Goal: Find specific page/section: Find specific page/section

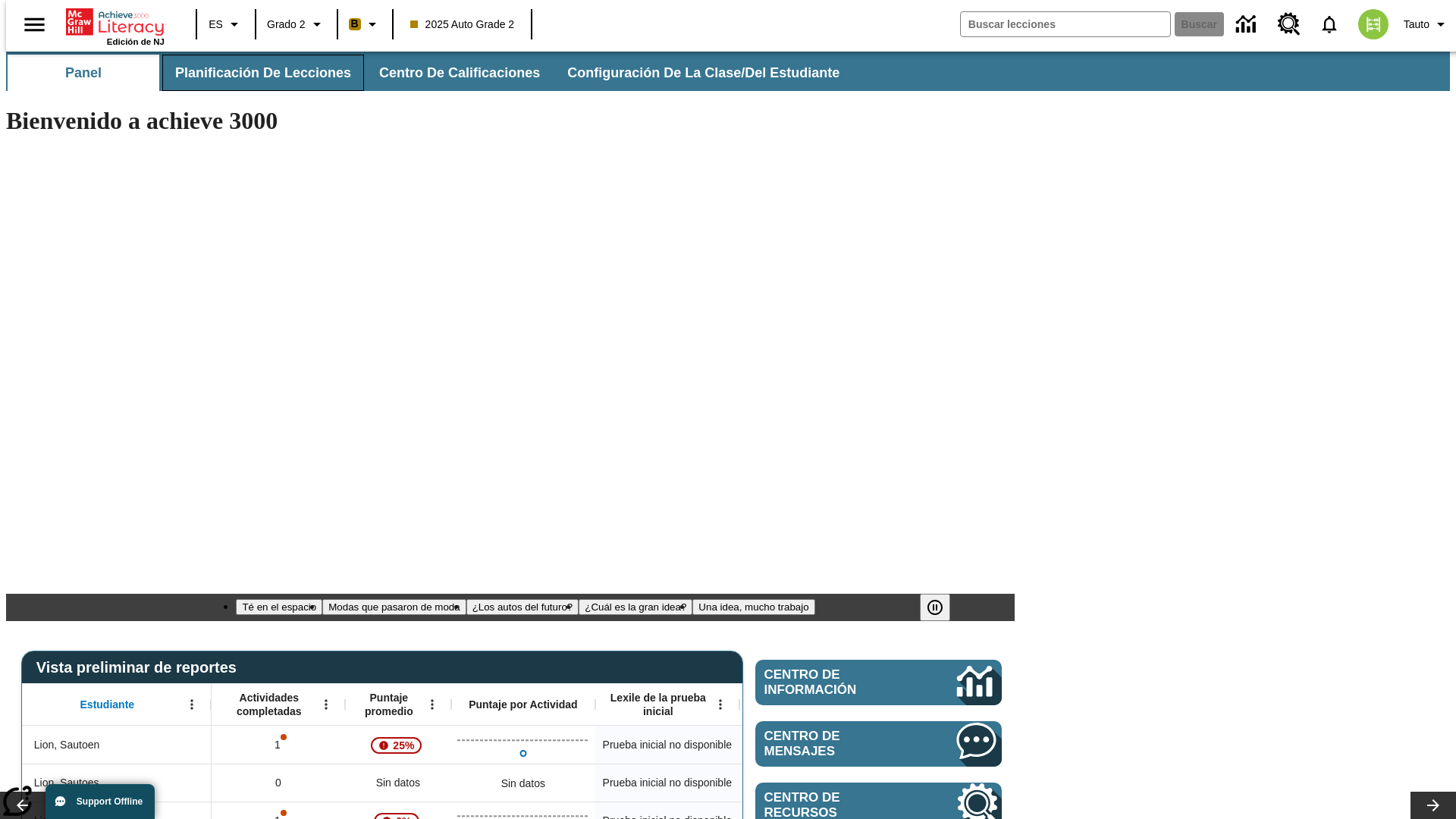
click at [254, 73] on span "Planificación de lecciones" at bounding box center [263, 73] width 176 height 18
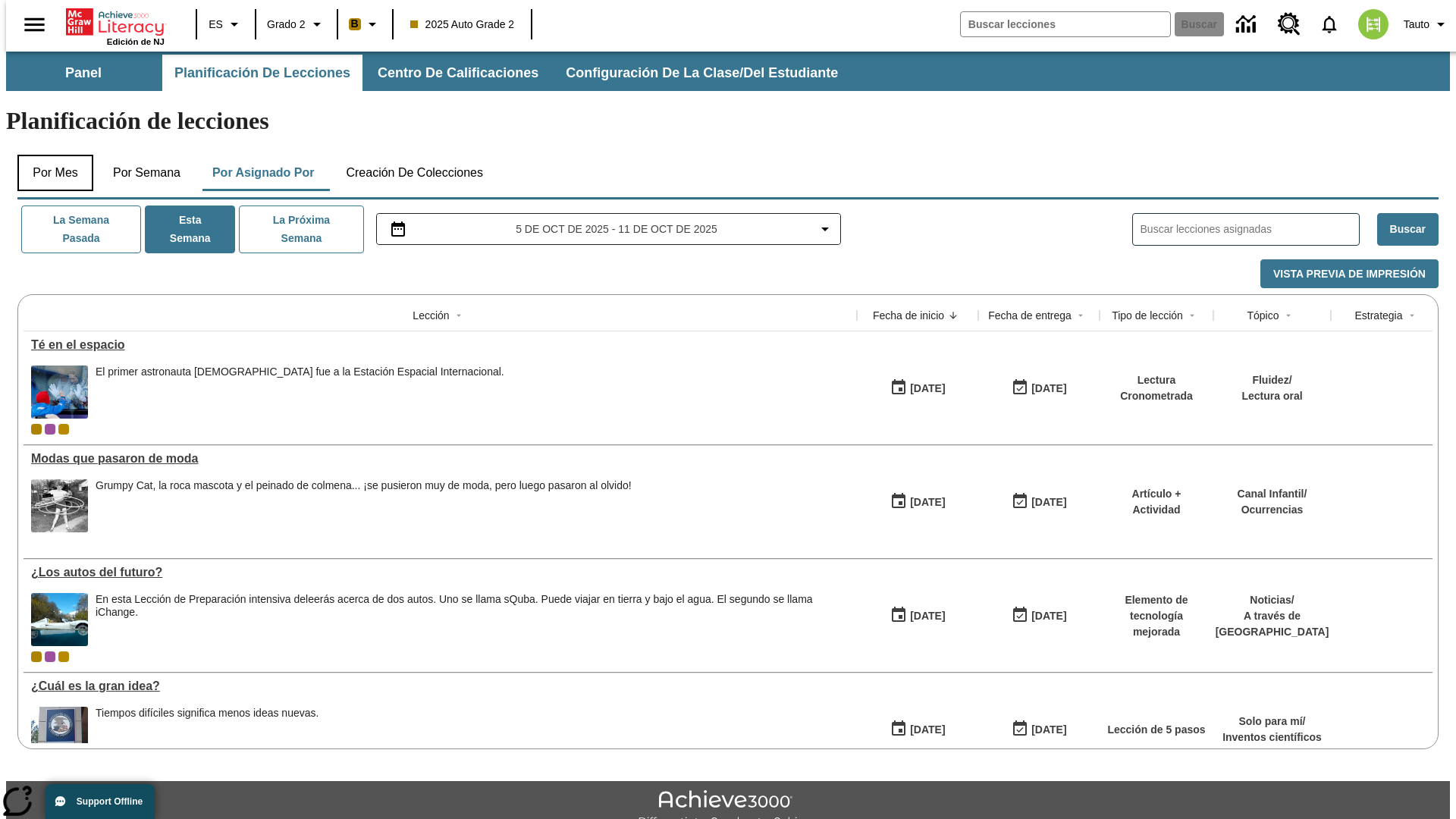
click at [49, 155] on button "Por mes" at bounding box center [55, 173] width 76 height 37
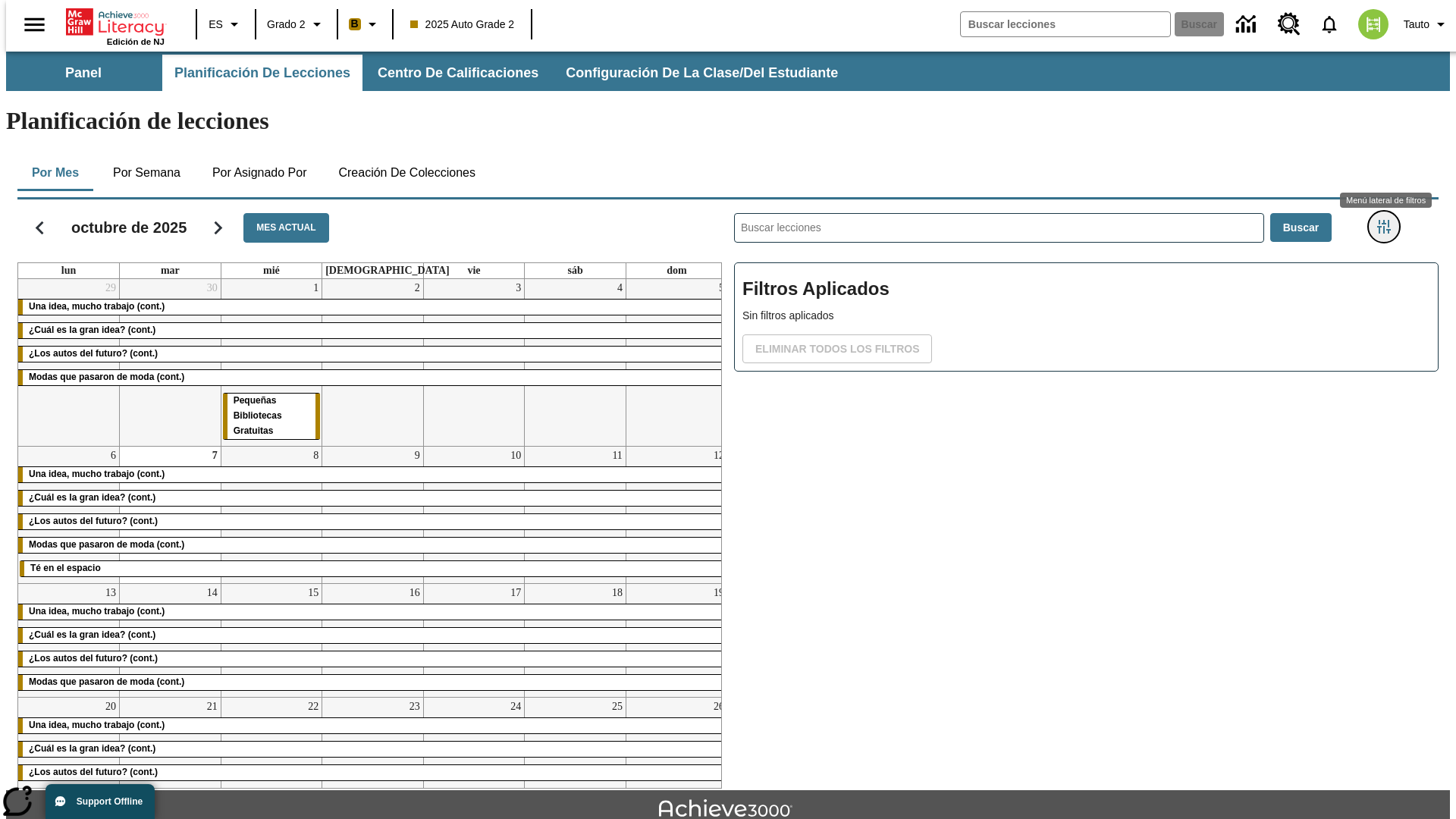
click at [1389, 220] on icon "Menú lateral de filtros" at bounding box center [1384, 227] width 14 height 14
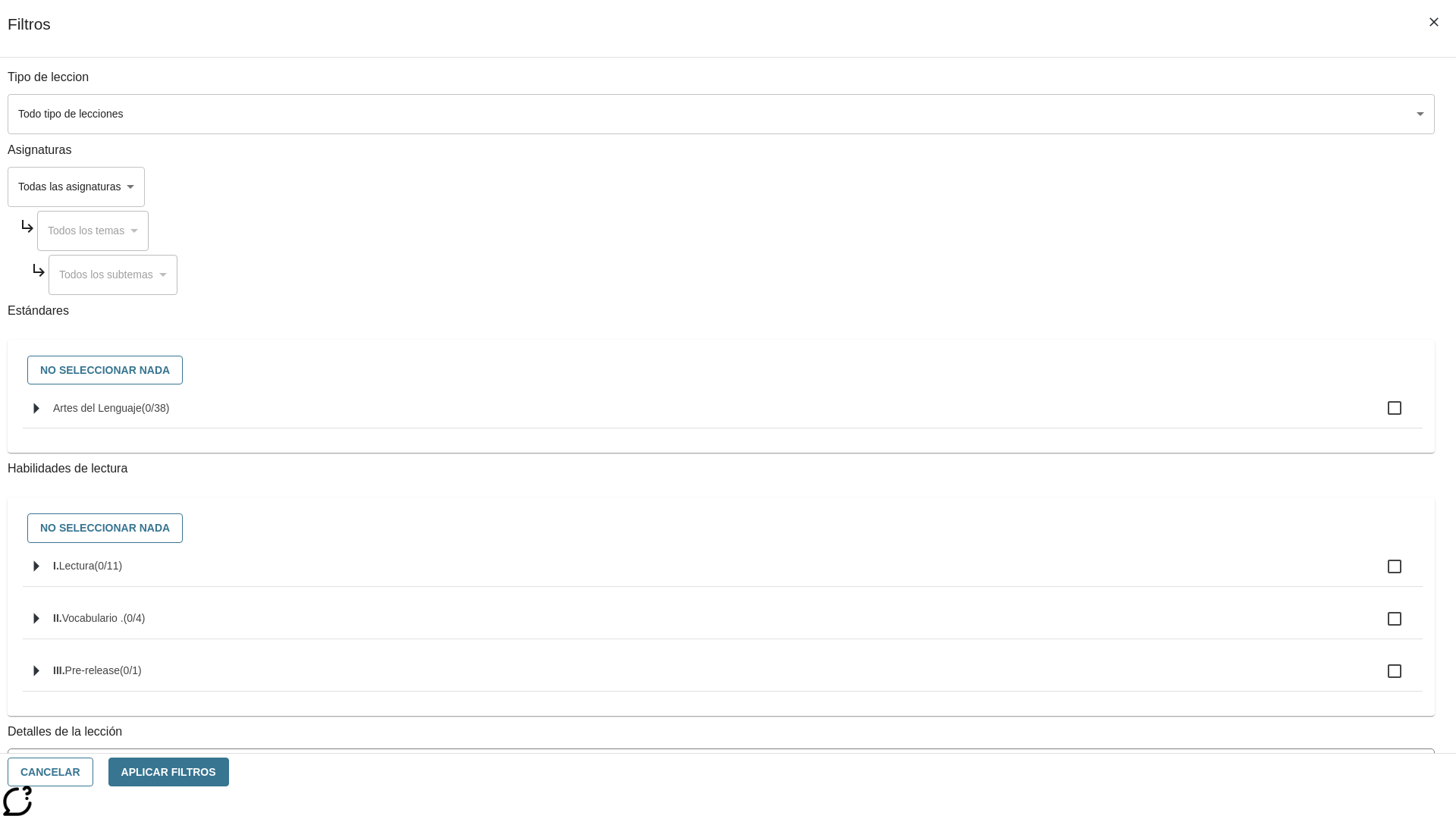
click at [1092, 114] on body "[MEDICAL_DATA] al contenido principal Edición de NJ ES Grado 2 B 2025 Auto Grad…" at bounding box center [728, 470] width 1444 height 837
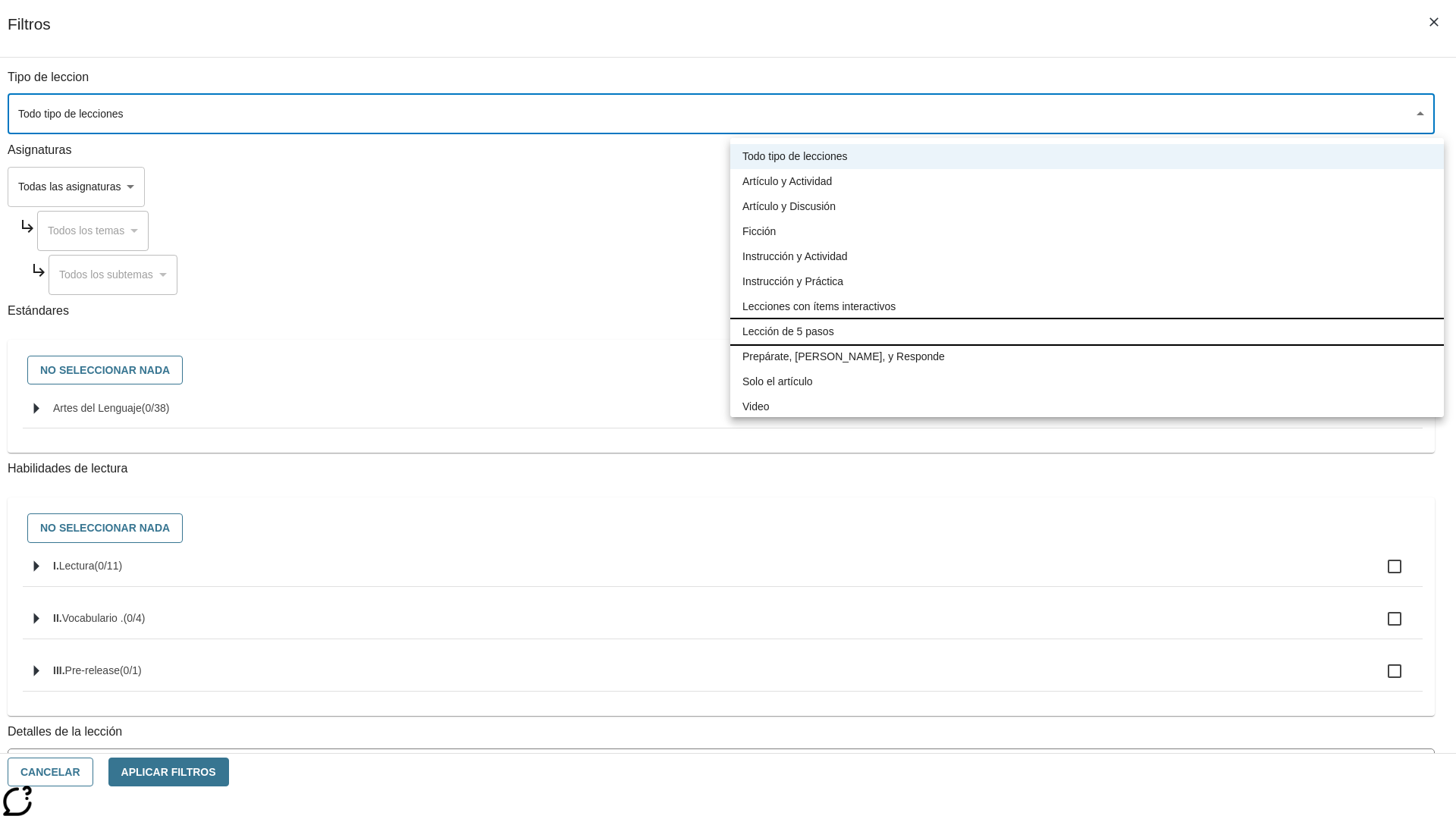
click at [1087, 332] on li "Lección de 5 pasos" at bounding box center [1087, 331] width 714 height 25
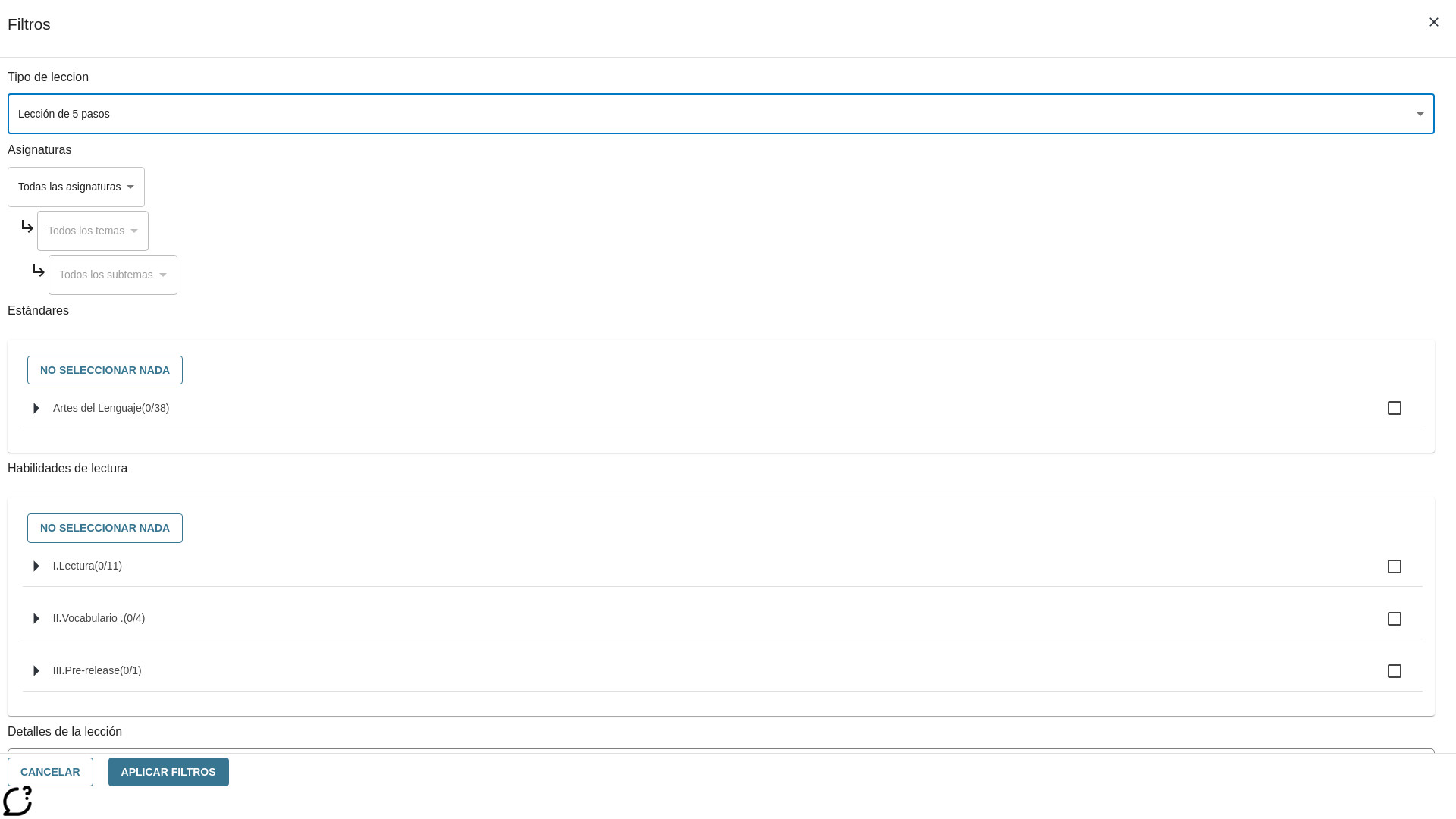
type input "1"
click at [94, 772] on button "Cancelar" at bounding box center [50, 772] width 86 height 30
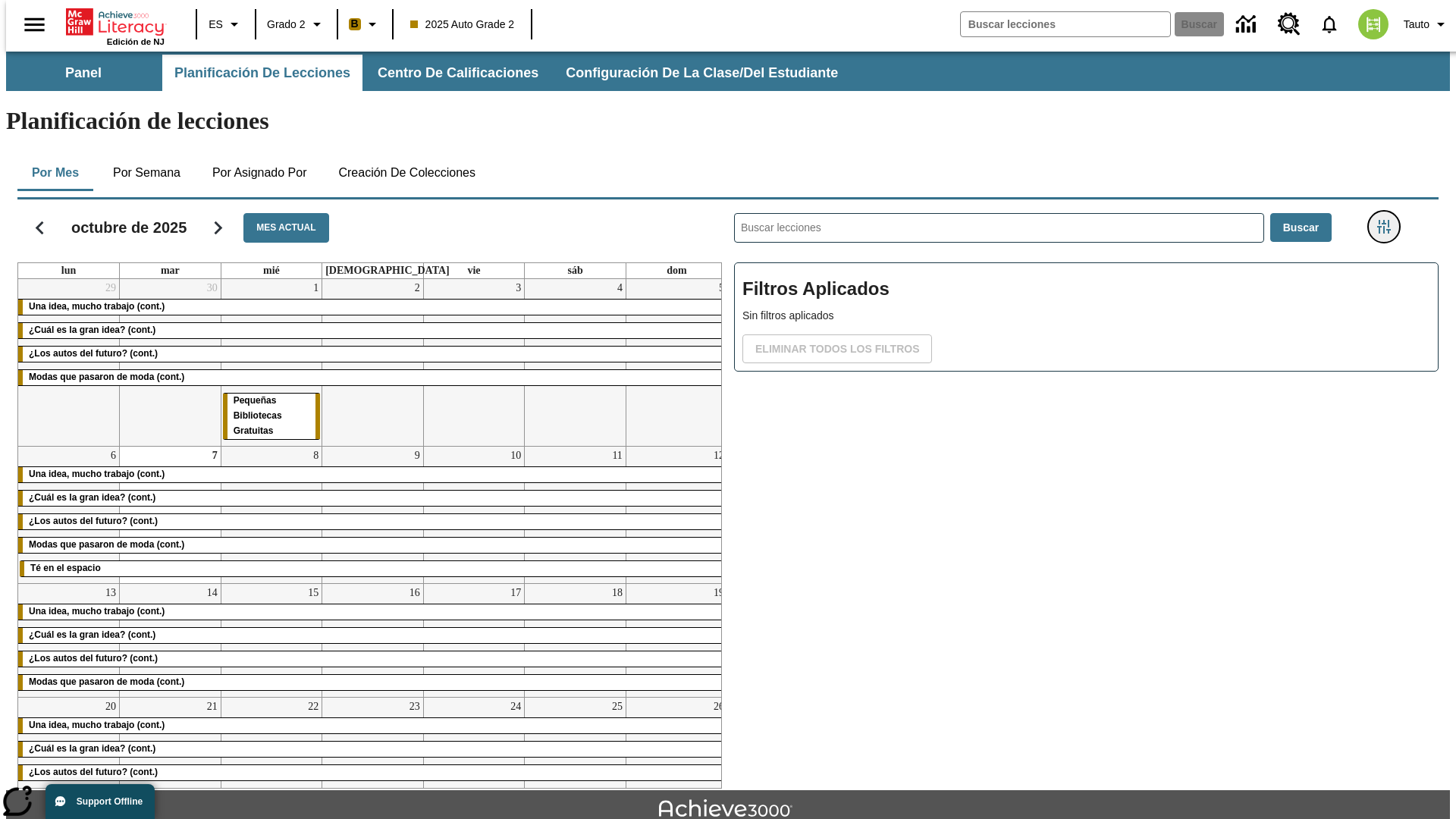
click at [1389, 220] on icon "Menú lateral de filtros" at bounding box center [1384, 227] width 14 height 14
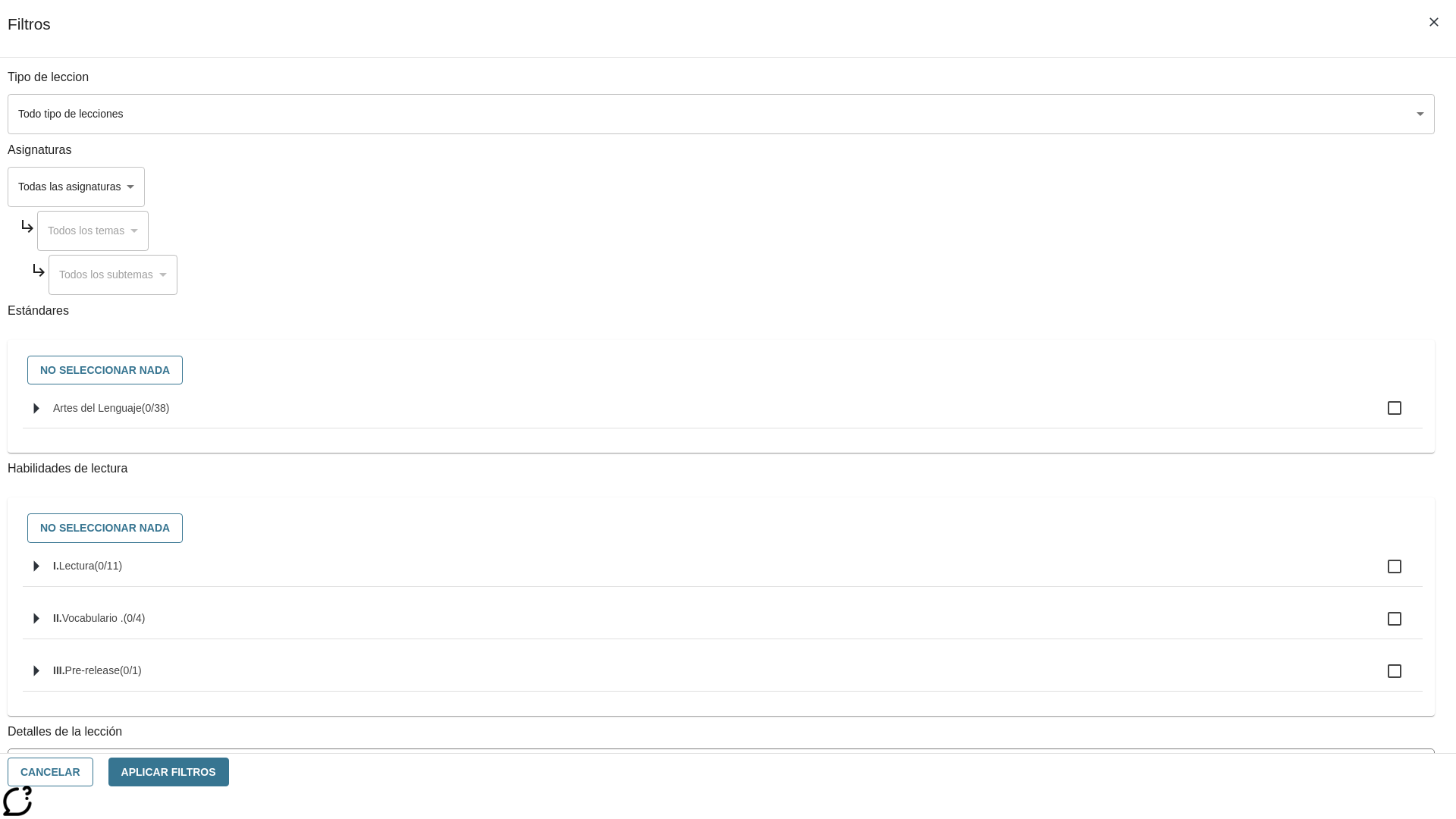
click at [1092, 114] on body "[MEDICAL_DATA] al contenido principal Edición de NJ ES Grado 2 B 2025 Auto Grad…" at bounding box center [728, 470] width 1444 height 837
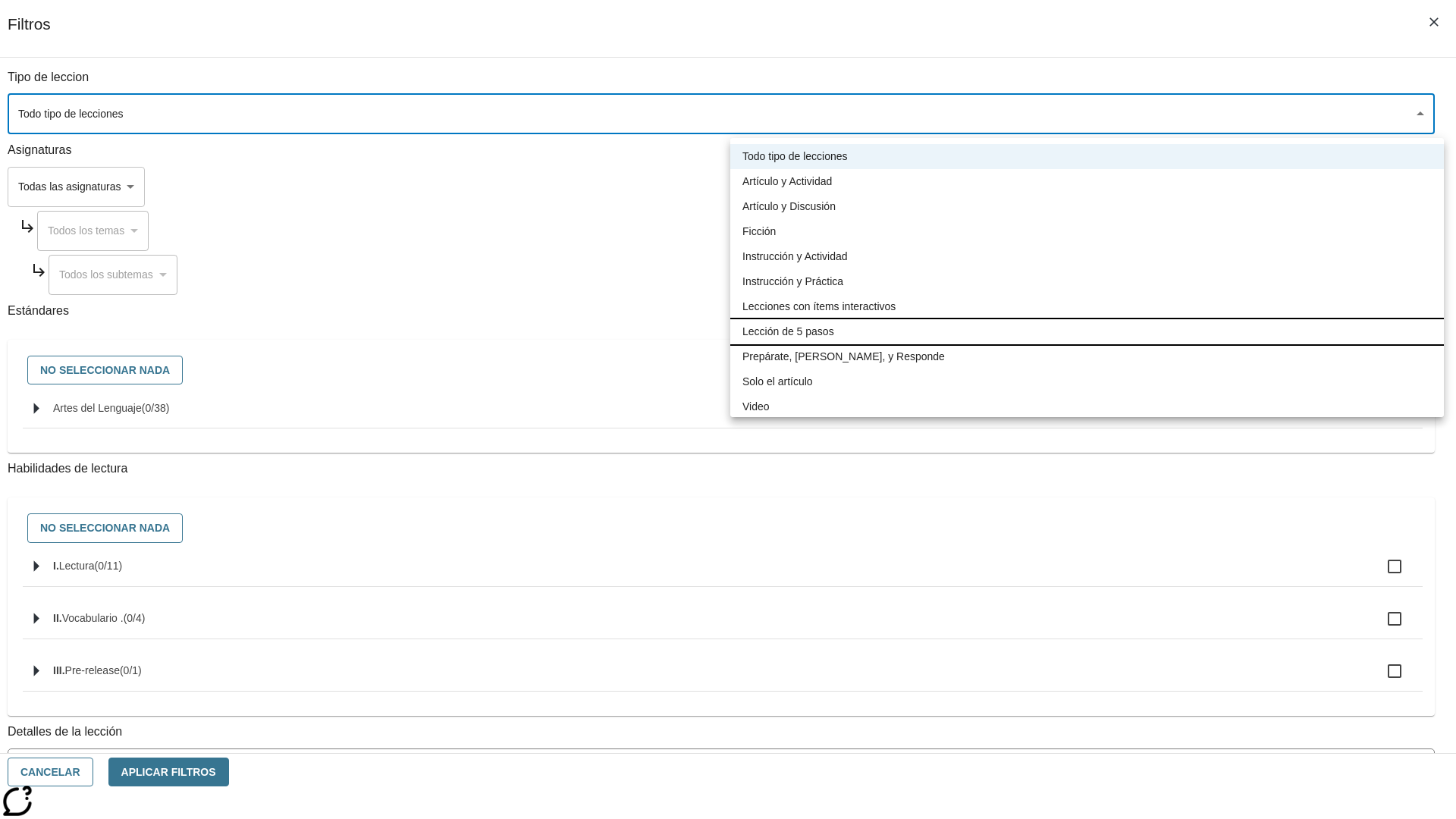
click at [1087, 332] on li "Lección de 5 pasos" at bounding box center [1087, 331] width 714 height 25
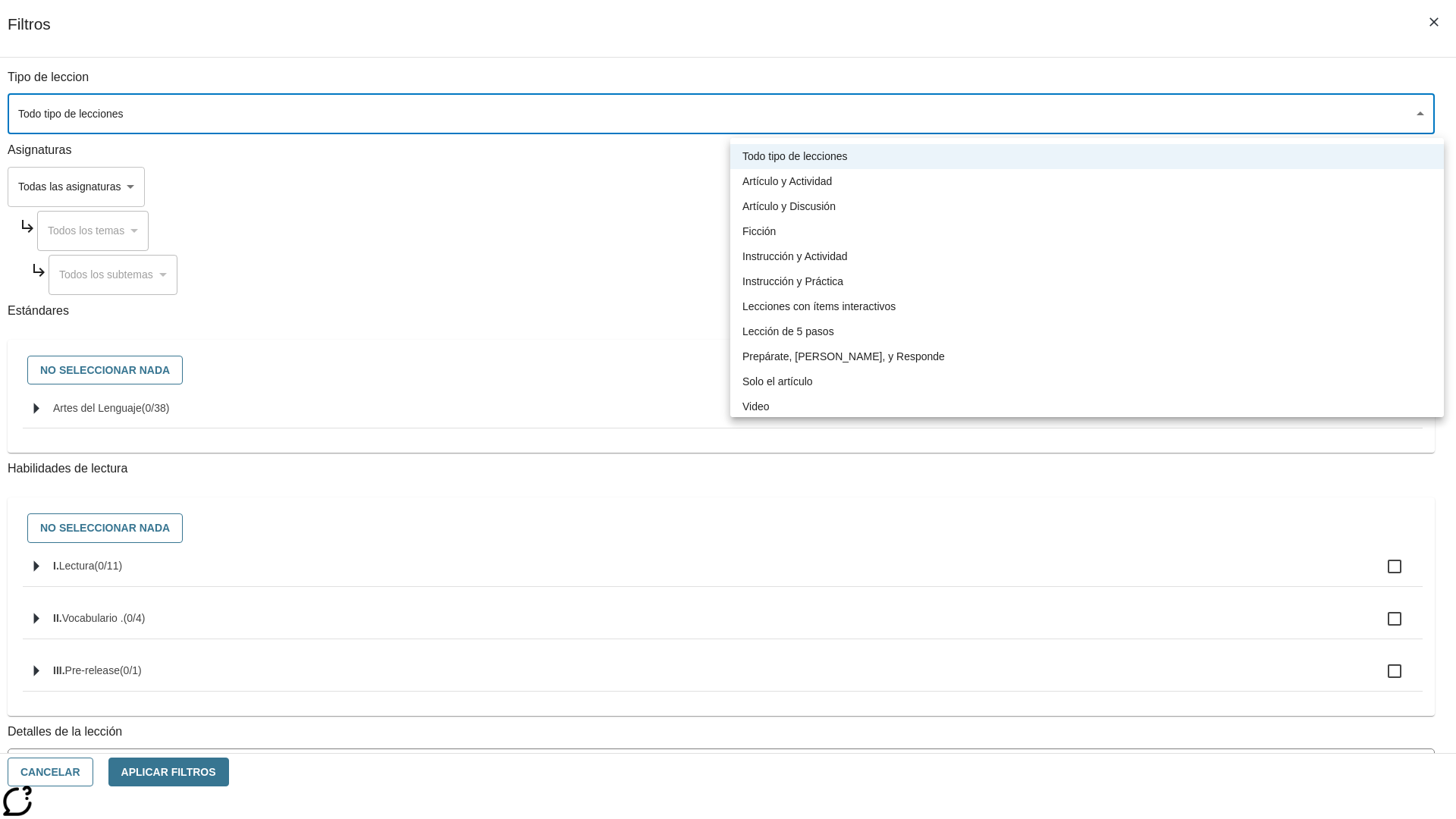
type input "1"
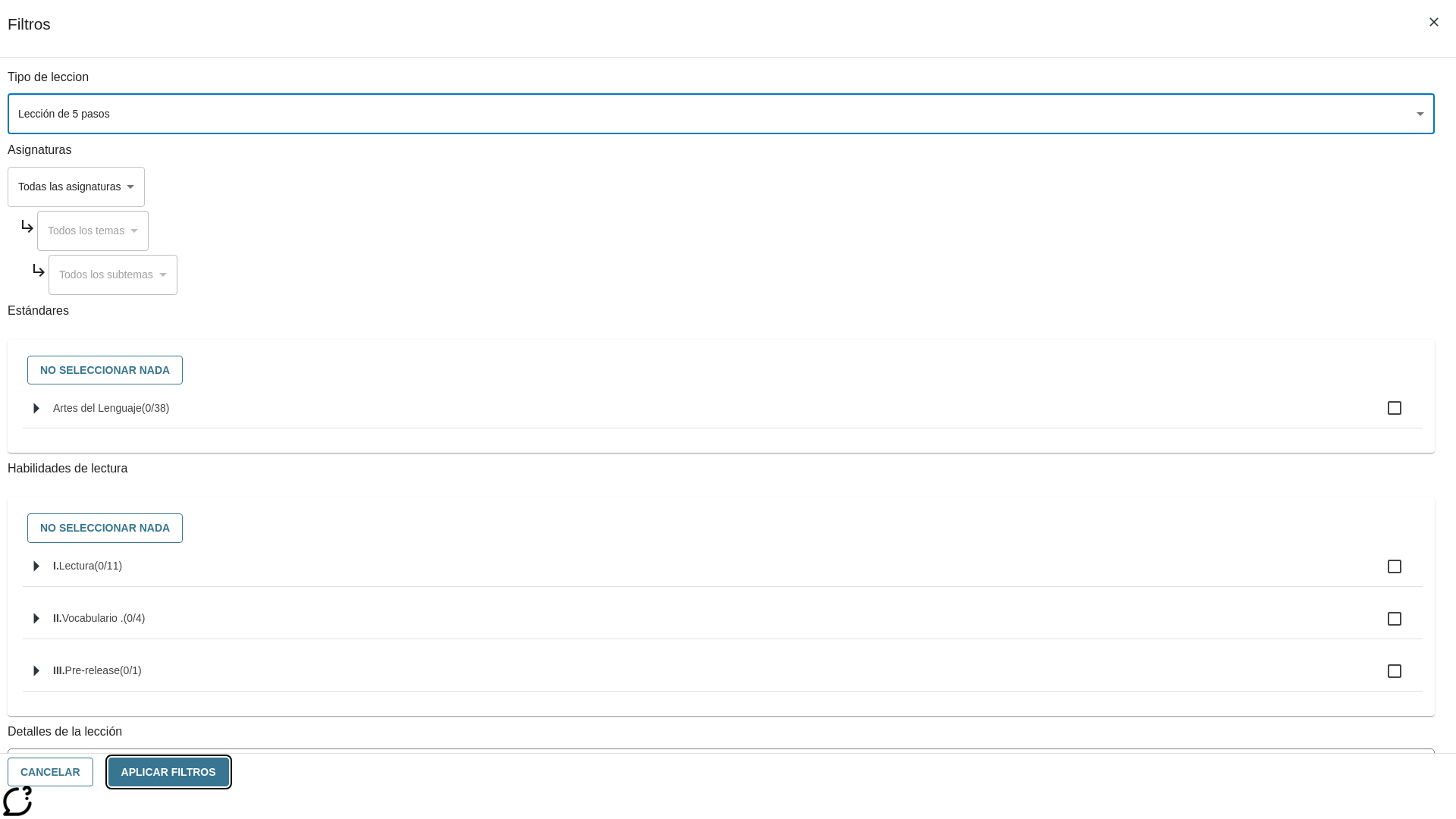
click at [229, 772] on button "Aplicar Filtros" at bounding box center [169, 772] width 121 height 30
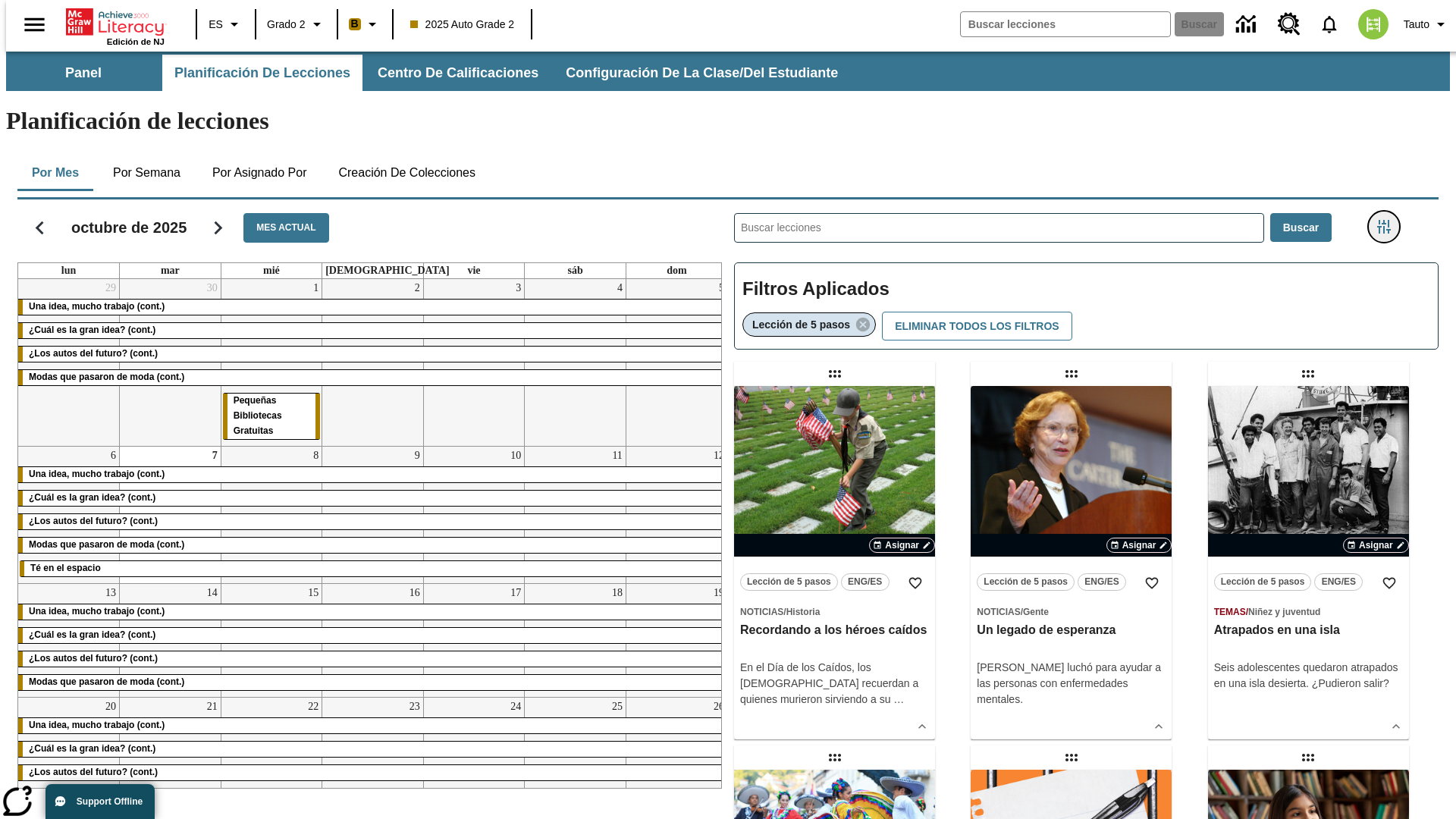
click at [1389, 220] on icon "Menú lateral de filtros" at bounding box center [1384, 227] width 14 height 14
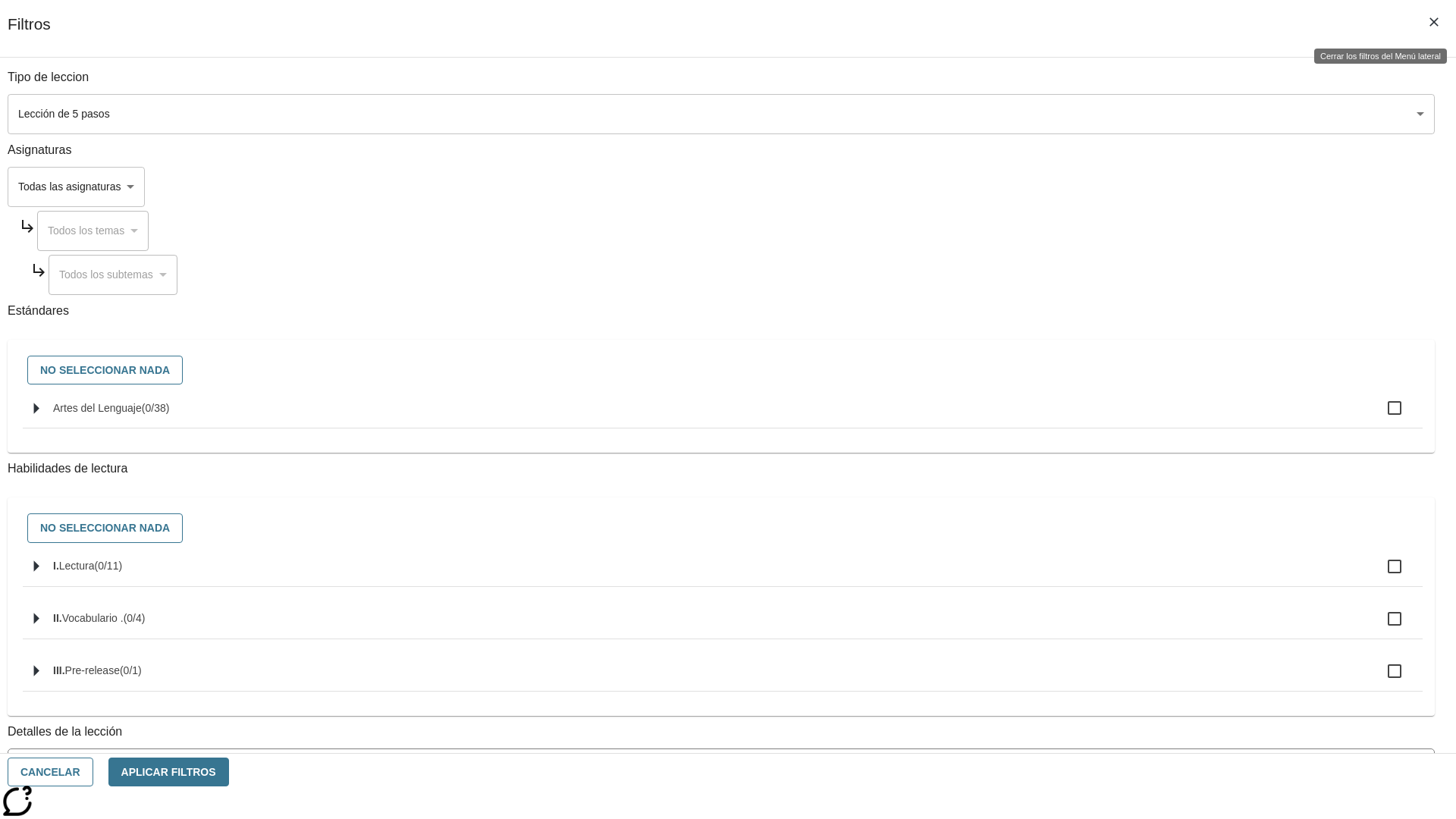
click at [1434, 22] on icon "Cerrar los filtros del Menú lateral" at bounding box center [1434, 22] width 9 height 9
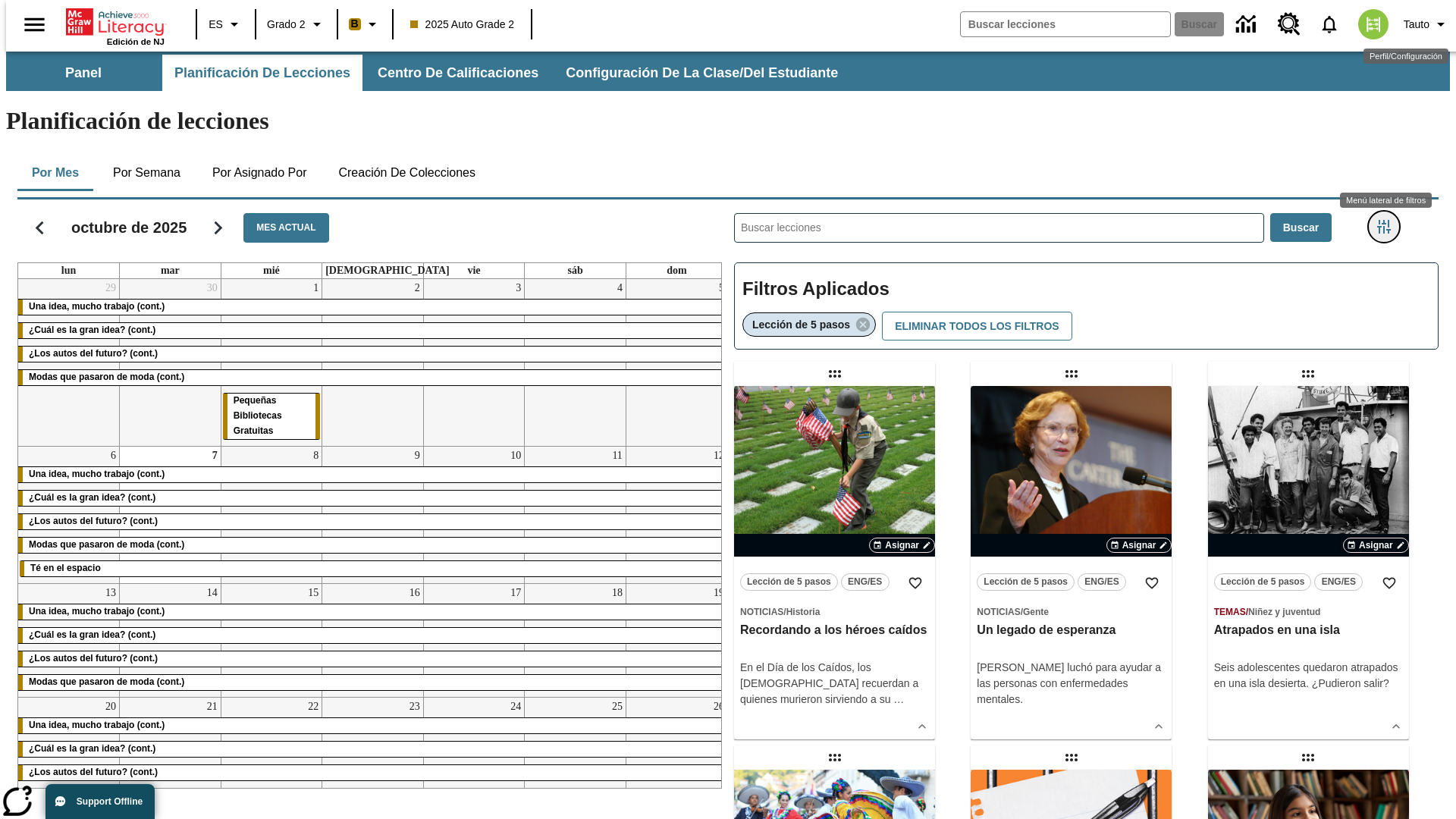
click at [1389, 220] on icon "Menú lateral de filtros" at bounding box center [1384, 227] width 14 height 14
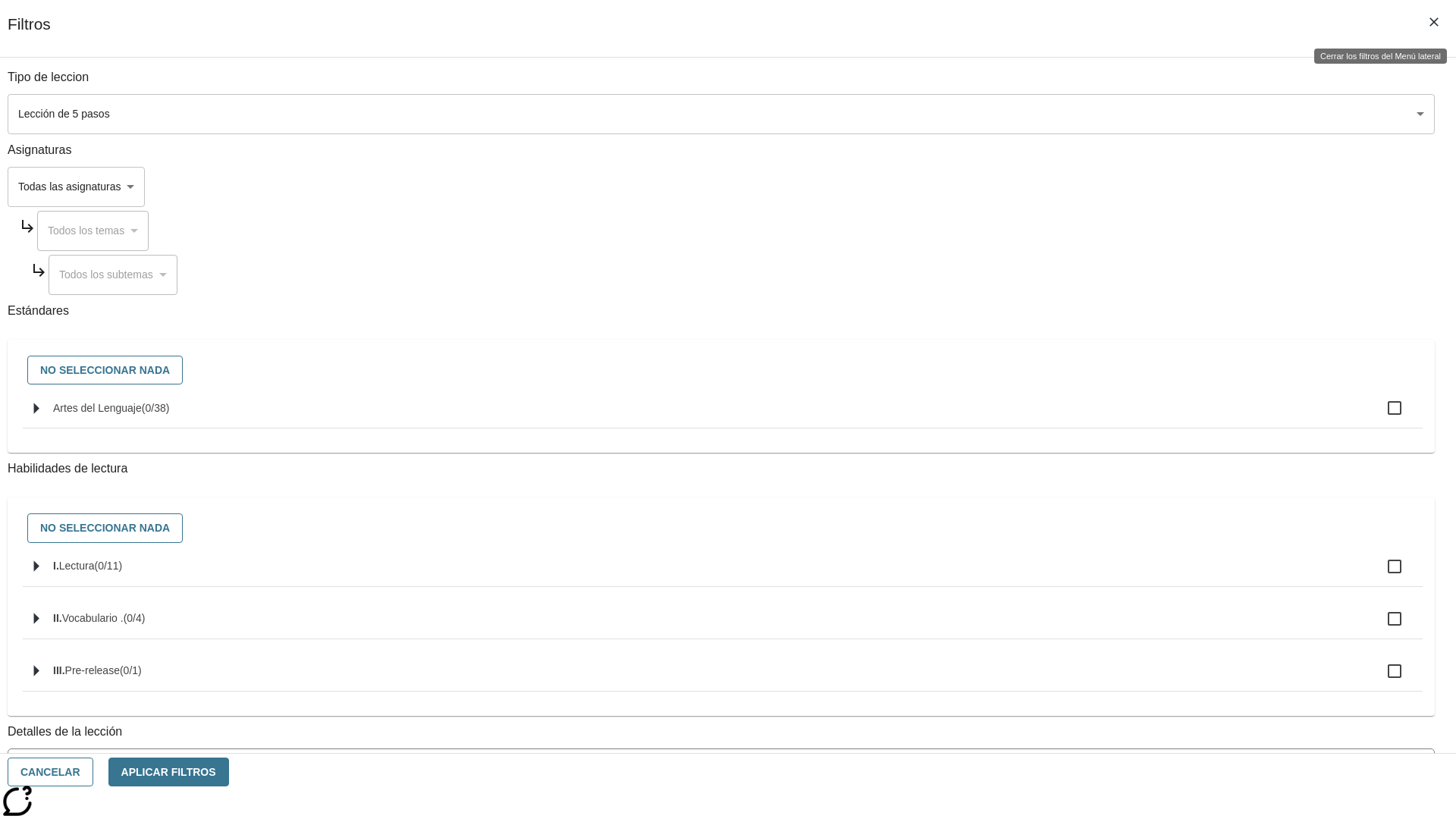
click at [1434, 22] on icon "Cerrar los filtros del Menú lateral" at bounding box center [1434, 22] width 9 height 9
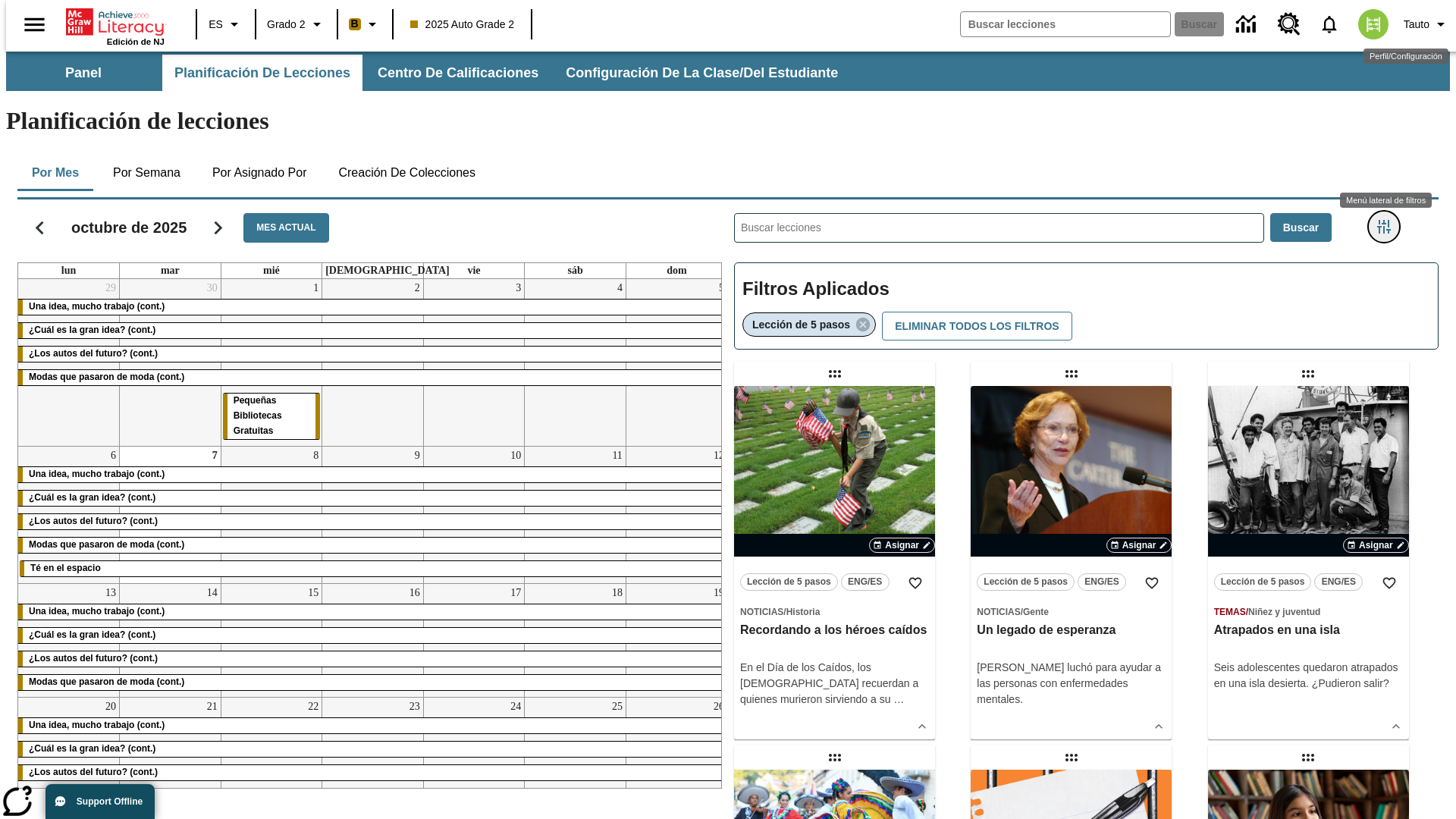
click at [1389, 220] on icon "Menú lateral de filtros" at bounding box center [1384, 227] width 14 height 14
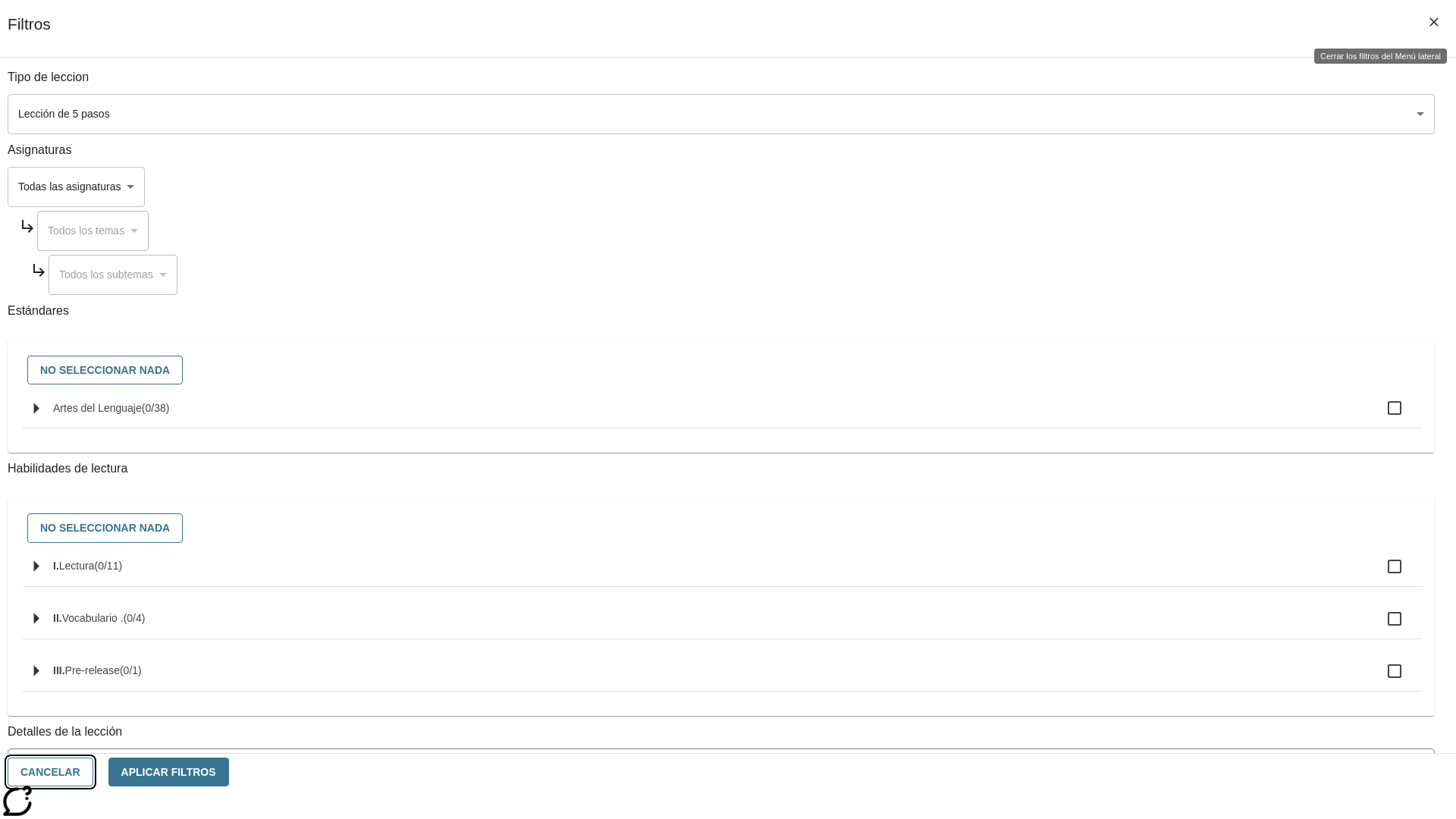
click at [94, 772] on button "Cancelar" at bounding box center [50, 772] width 86 height 30
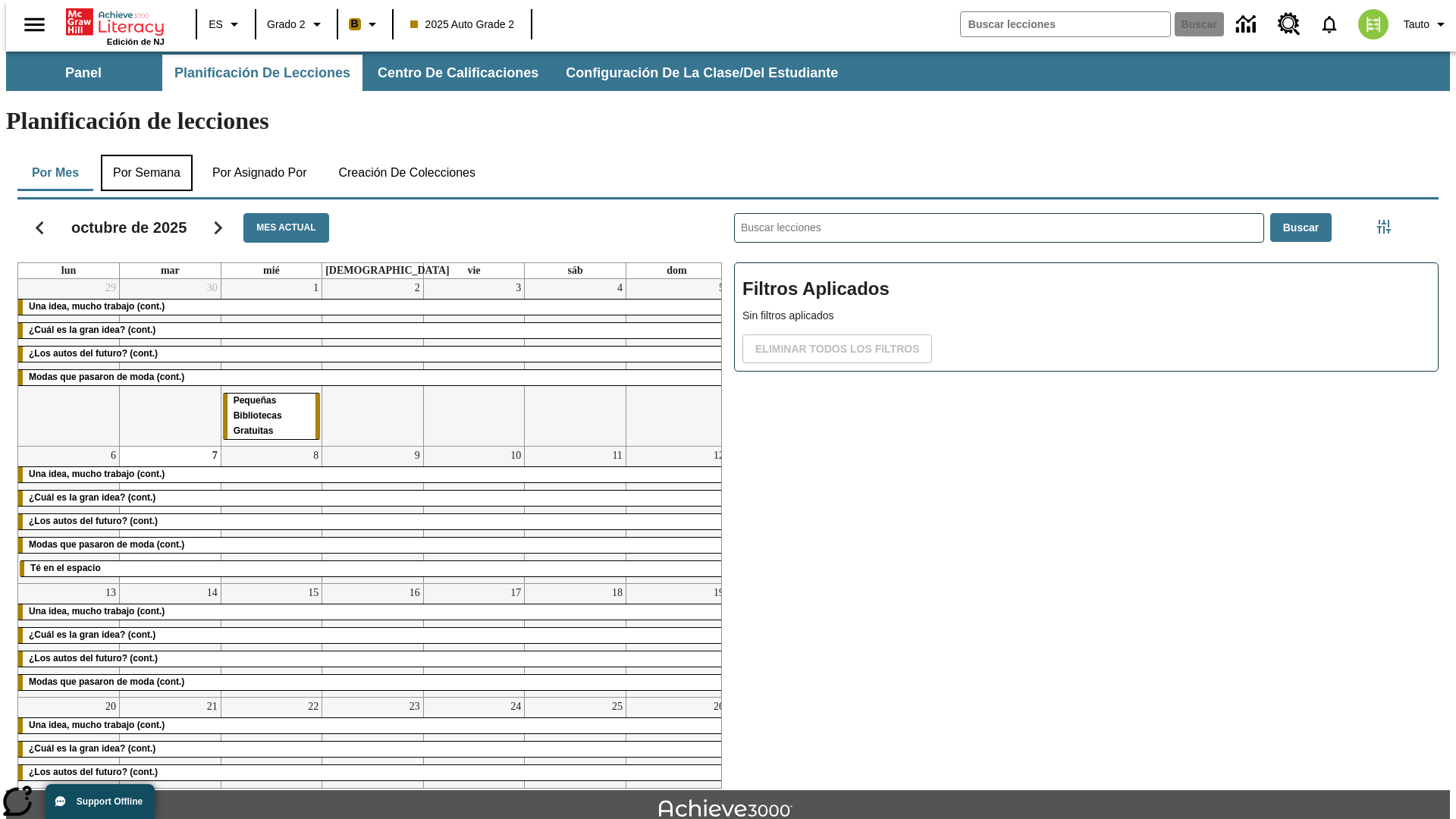
click at [142, 155] on button "Por semana" at bounding box center [147, 173] width 92 height 37
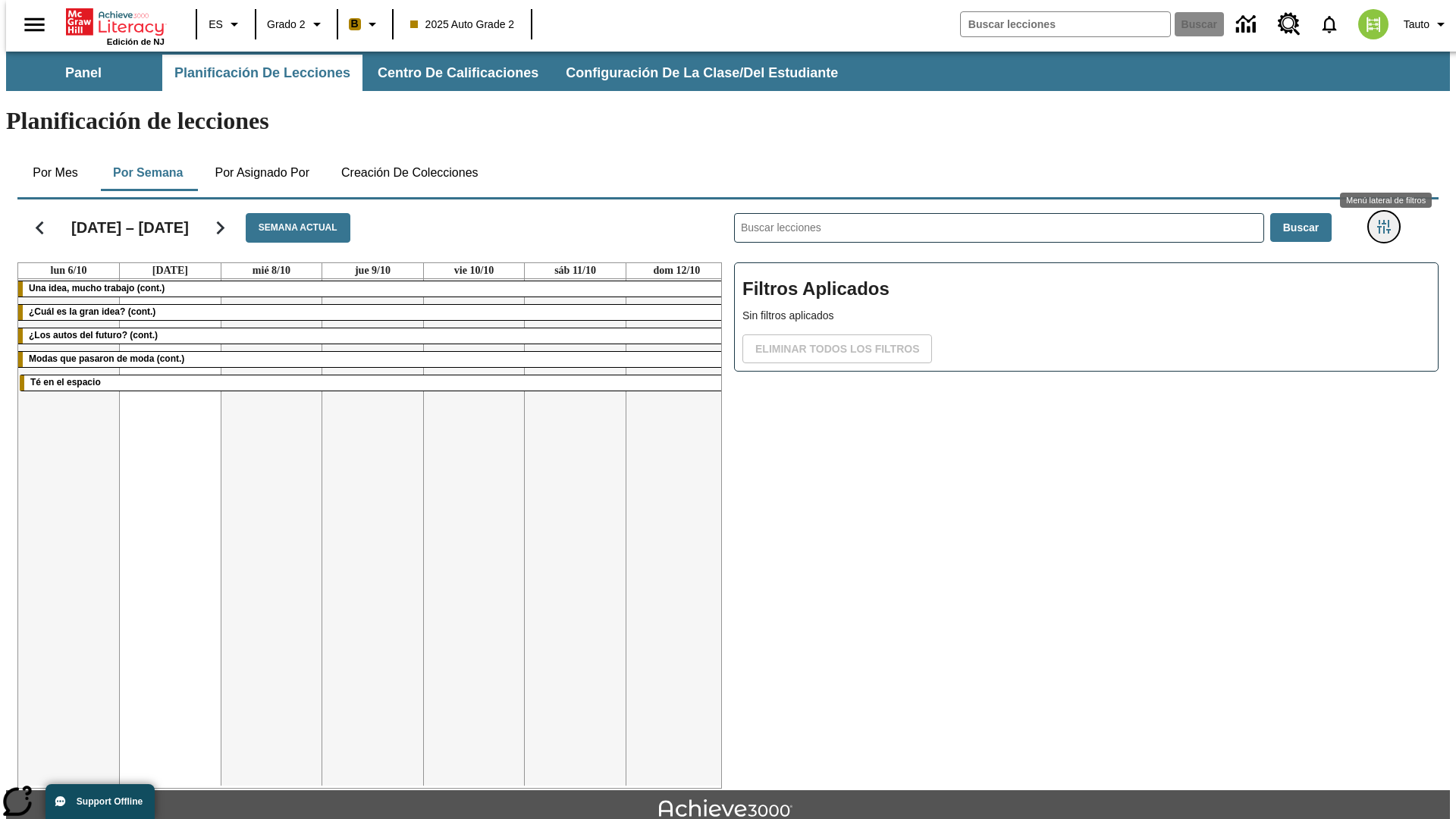
click at [1389, 220] on icon "Menú lateral de filtros" at bounding box center [1384, 227] width 14 height 14
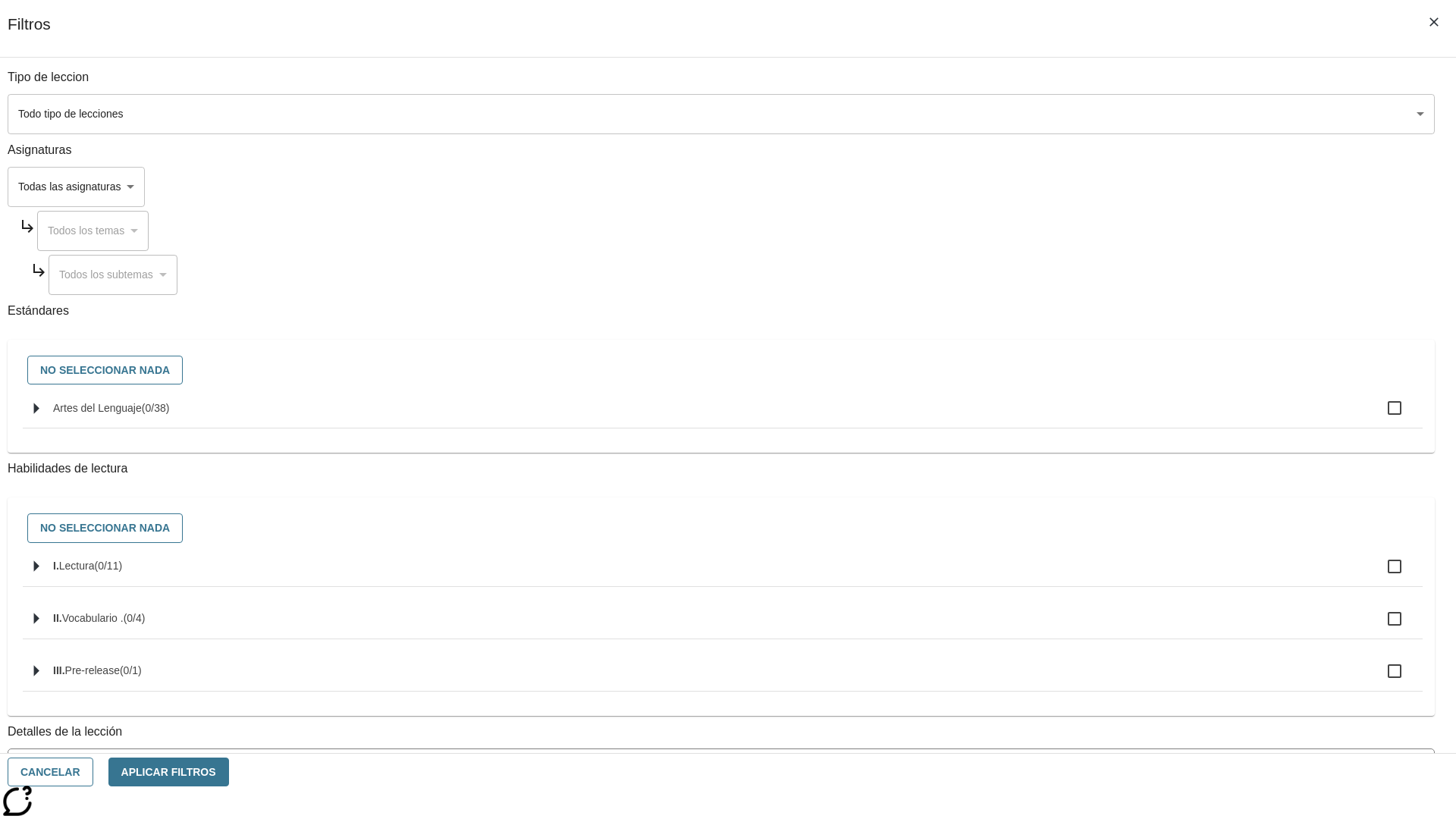
click at [1092, 114] on body "[MEDICAL_DATA] al contenido principal Edición de NJ ES Grado 2 B 2025 Auto Grad…" at bounding box center [728, 470] width 1444 height 837
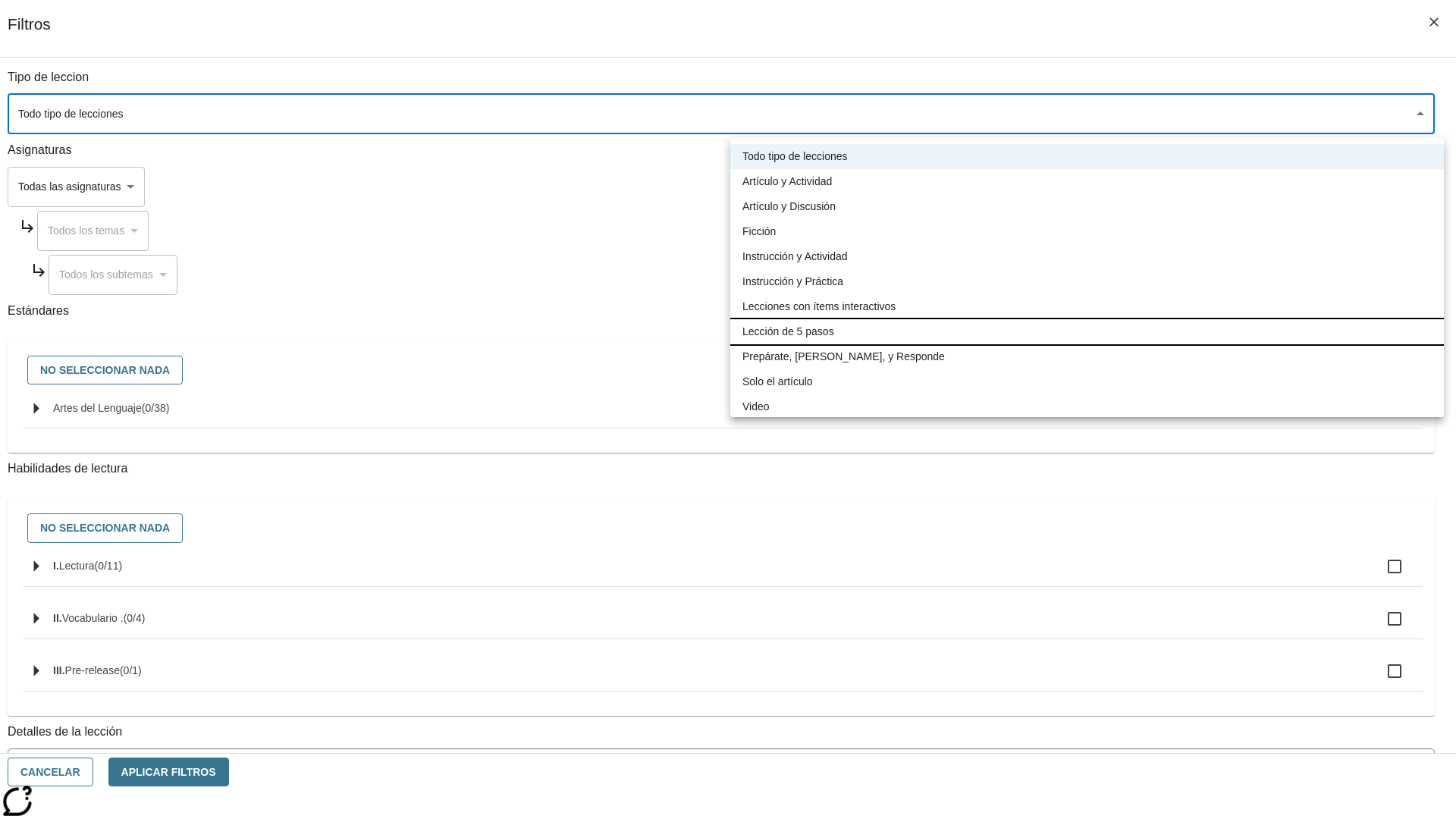
click at [1087, 332] on li "Lección de 5 pasos" at bounding box center [1087, 331] width 714 height 25
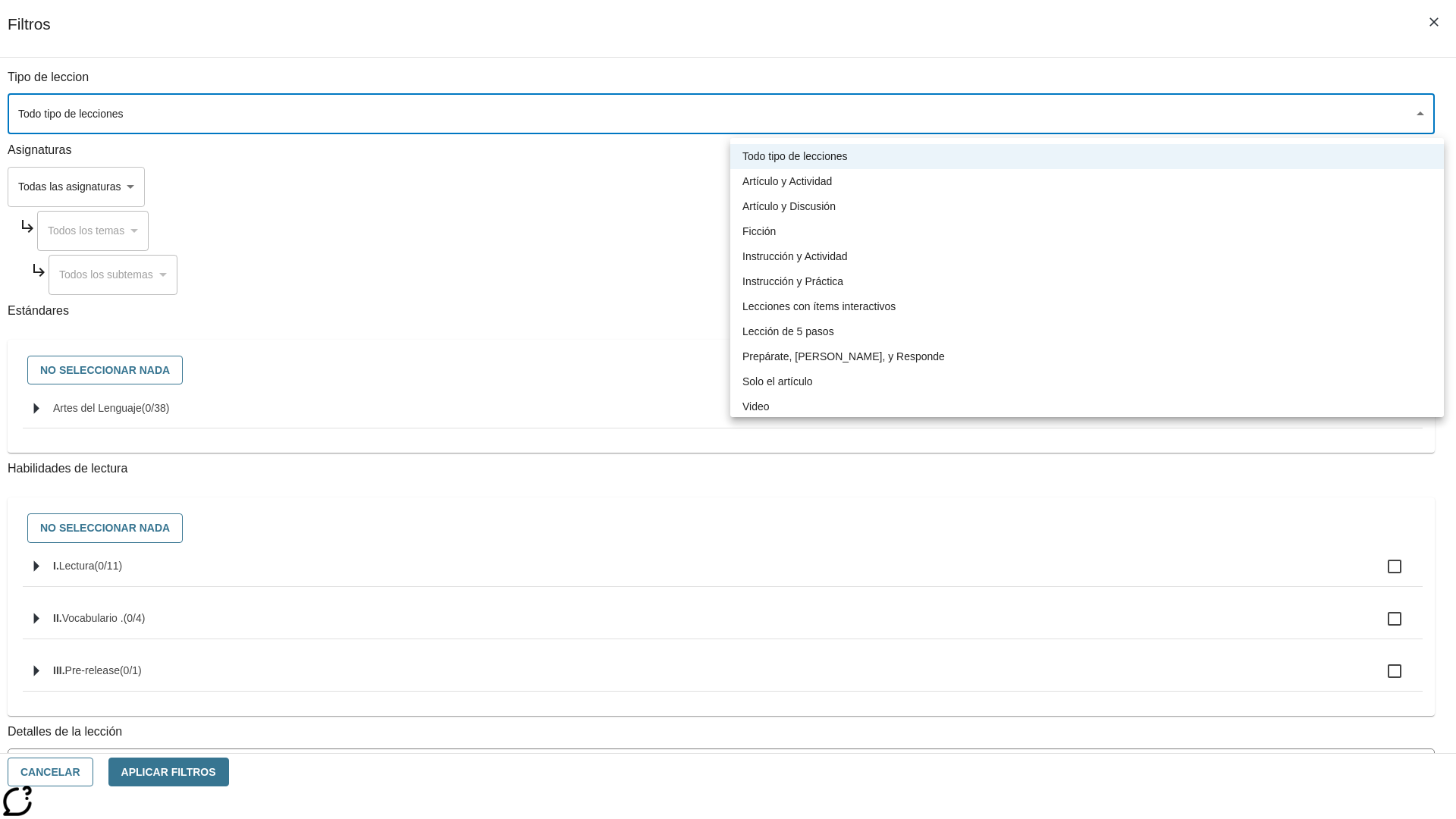
type input "1"
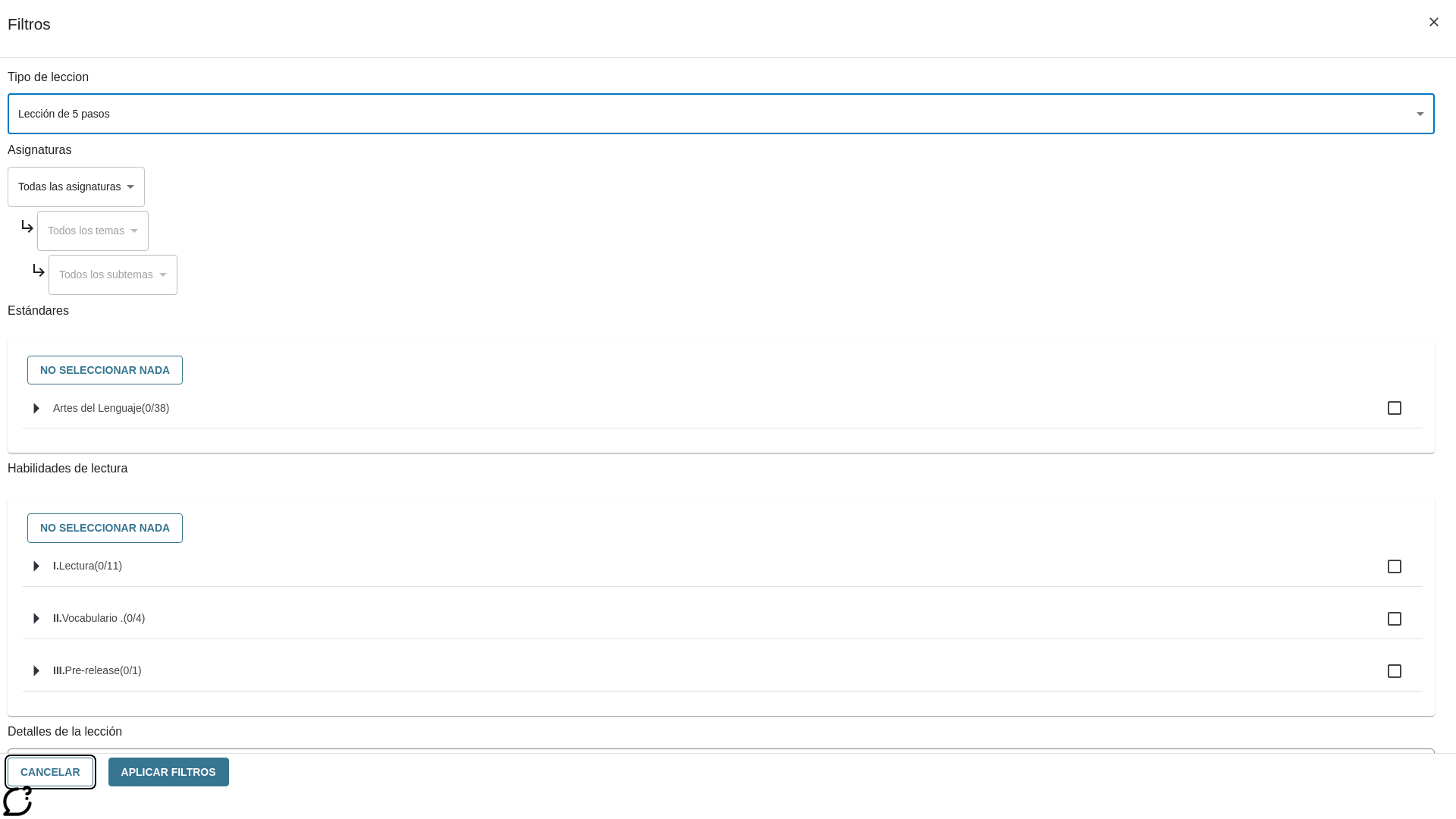
click at [94, 772] on button "Cancelar" at bounding box center [50, 772] width 86 height 30
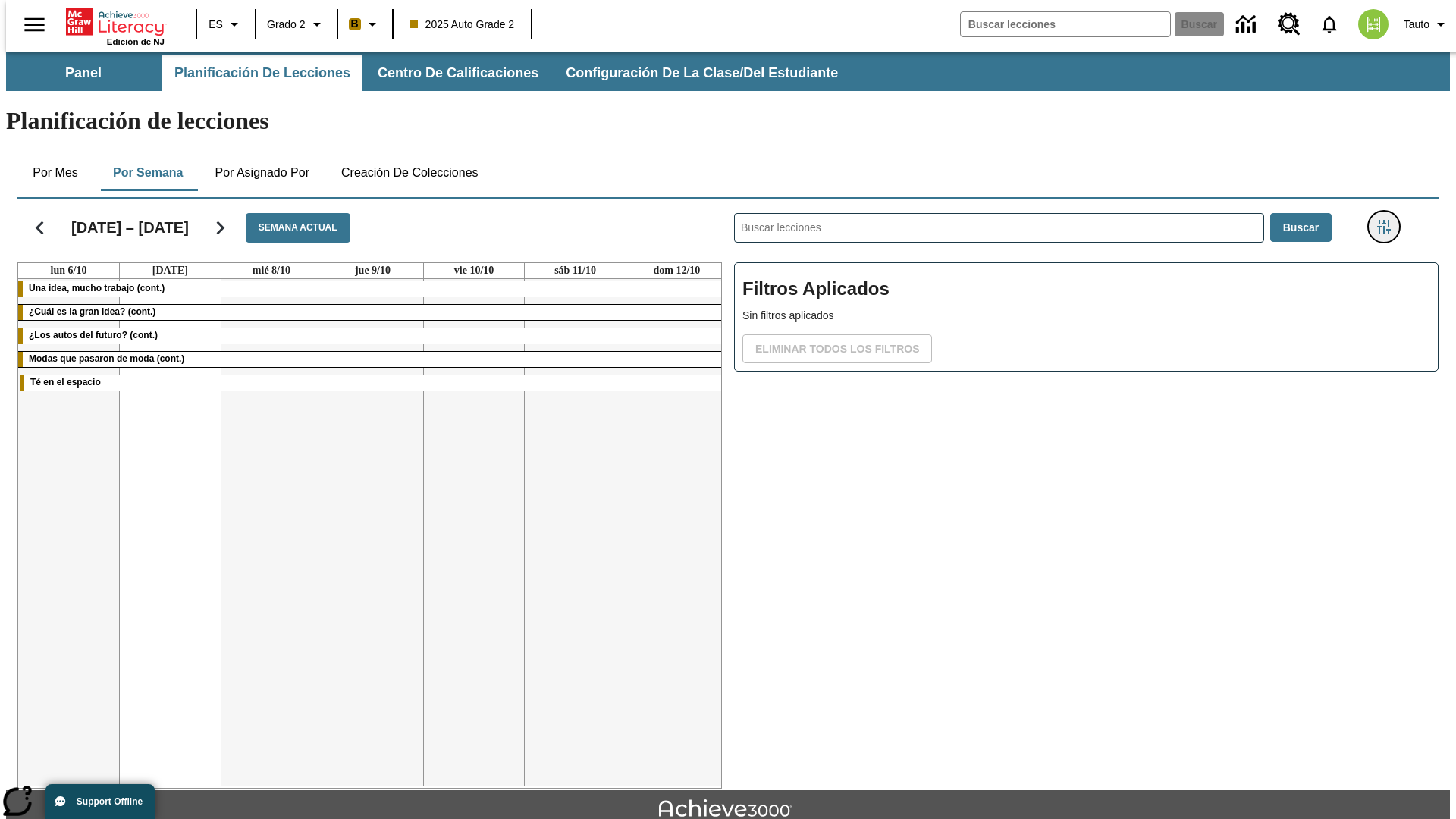
click at [1389, 220] on icon "Menú lateral de filtros" at bounding box center [1384, 227] width 14 height 14
